Goal: Check status

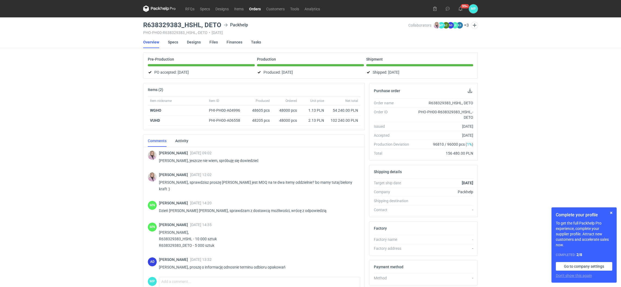
scroll to position [51, 0]
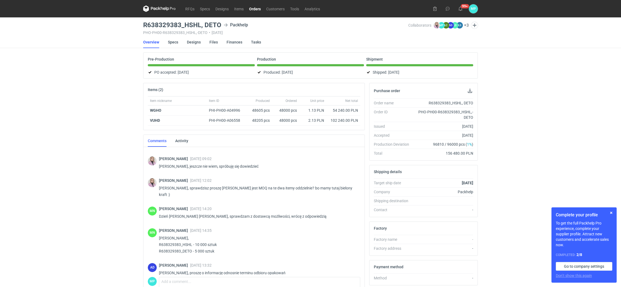
click at [258, 7] on link "Orders" at bounding box center [254, 8] width 17 height 7
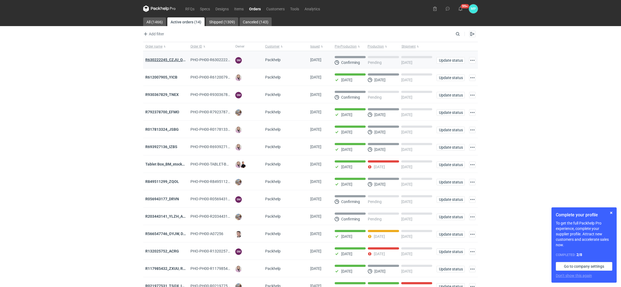
click at [173, 58] on strong "R630222245_CZJU_QNLS_PWUU" at bounding box center [173, 60] width 57 height 4
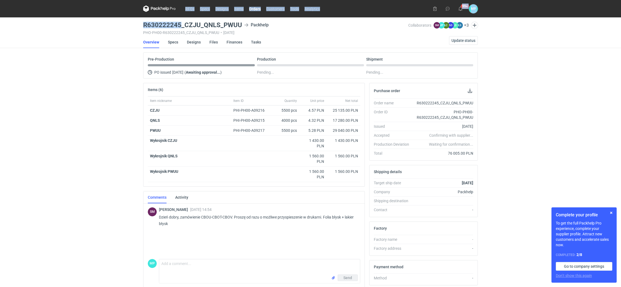
drag, startPoint x: 181, startPoint y: 25, endPoint x: 136, endPoint y: 19, distance: 45.2
click at [136, 19] on div "RFQs Specs Designs Items Orders Customers Tools Analytics 99+ [PERSON_NAME] Par…" at bounding box center [310, 143] width 621 height 287
copy div "RFQs Specs Designs Items Orders Customers Tools Analytics 99+ [PERSON_NAME] Par…"
click at [149, 22] on h3 "R630222245_CZJU_QNLS_PWUU" at bounding box center [192, 25] width 99 height 7
drag, startPoint x: 143, startPoint y: 24, endPoint x: 179, endPoint y: 26, distance: 36.4
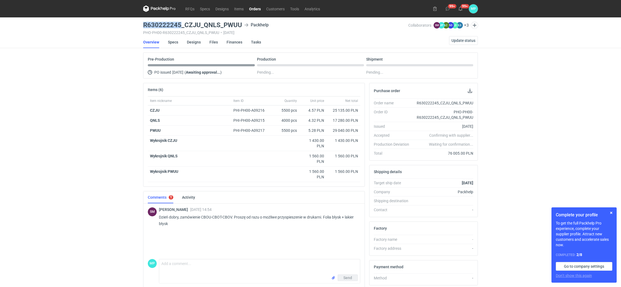
click at [179, 26] on h3 "R630222245_CZJU_QNLS_PWUU" at bounding box center [192, 25] width 99 height 7
copy h3 "R630222245"
click at [141, 26] on main "R630222245_CZJU_QNLS_PWUU Packhelp PHO-PH00-R630222245_CZJU_QNLS_PWUU • [DATE] …" at bounding box center [310, 185] width 339 height 337
drag, startPoint x: 141, startPoint y: 23, endPoint x: 245, endPoint y: 26, distance: 104.0
click at [245, 26] on main "R630222245_CZJU_QNLS_PWUU Packhelp PHO-PH00-R630222245_CZJU_QNLS_PWUU • [DATE] …" at bounding box center [310, 185] width 339 height 337
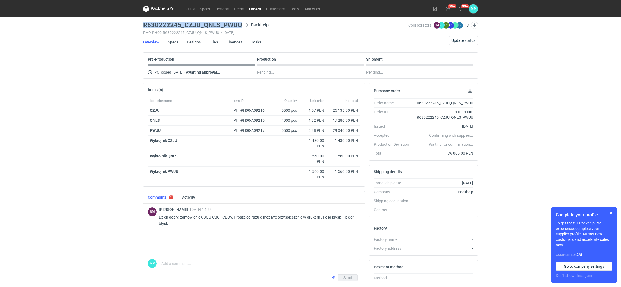
copy h3 "R630222245_CZJU_QNLS_PWUU"
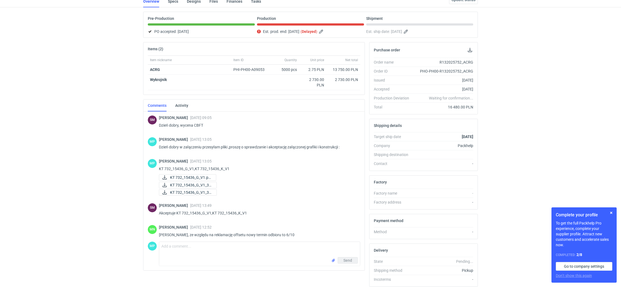
scroll to position [89, 0]
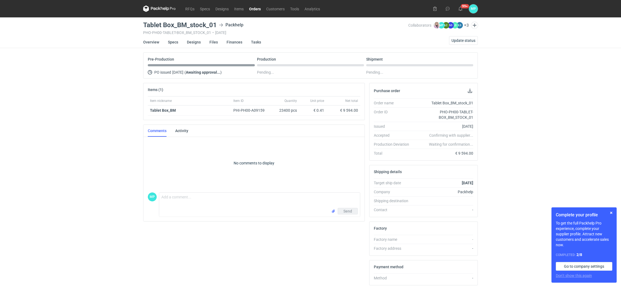
click at [256, 9] on link "Orders" at bounding box center [254, 8] width 17 height 7
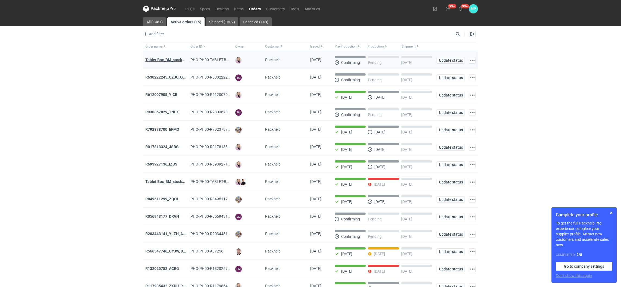
click at [180, 59] on strong "Tablet Box_BM_stock_01" at bounding box center [166, 60] width 43 height 4
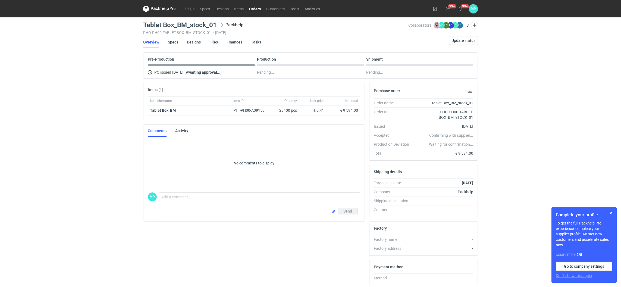
click at [258, 9] on link "Orders" at bounding box center [254, 8] width 17 height 7
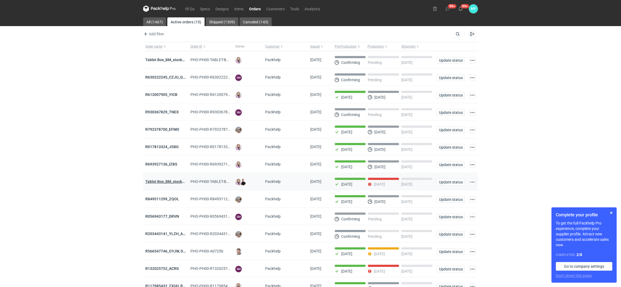
click at [171, 182] on strong "Tablet Box_BM_stock_TEST RUN" at bounding box center [173, 181] width 56 height 4
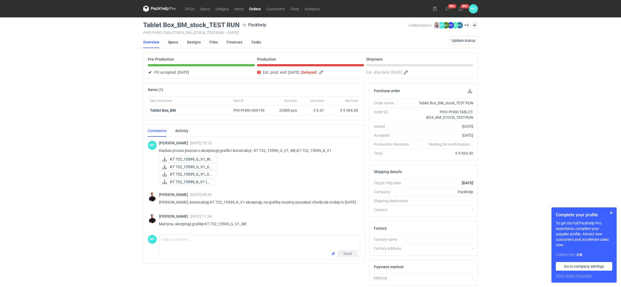
click at [256, 9] on link "Orders" at bounding box center [254, 8] width 17 height 7
